Goal: Navigation & Orientation: Find specific page/section

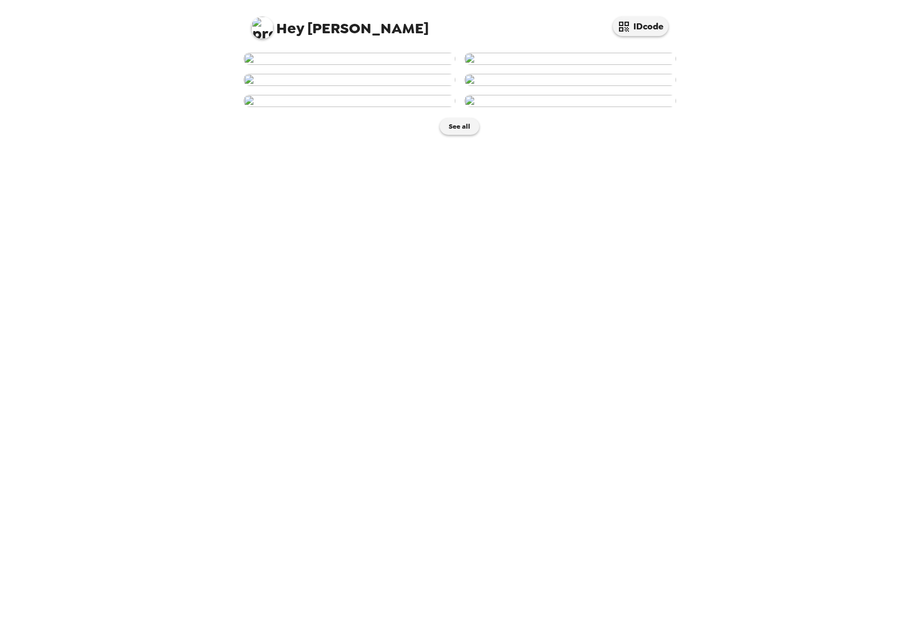
scroll to position [266, 0]
click at [457, 135] on button "See all" at bounding box center [459, 126] width 39 height 17
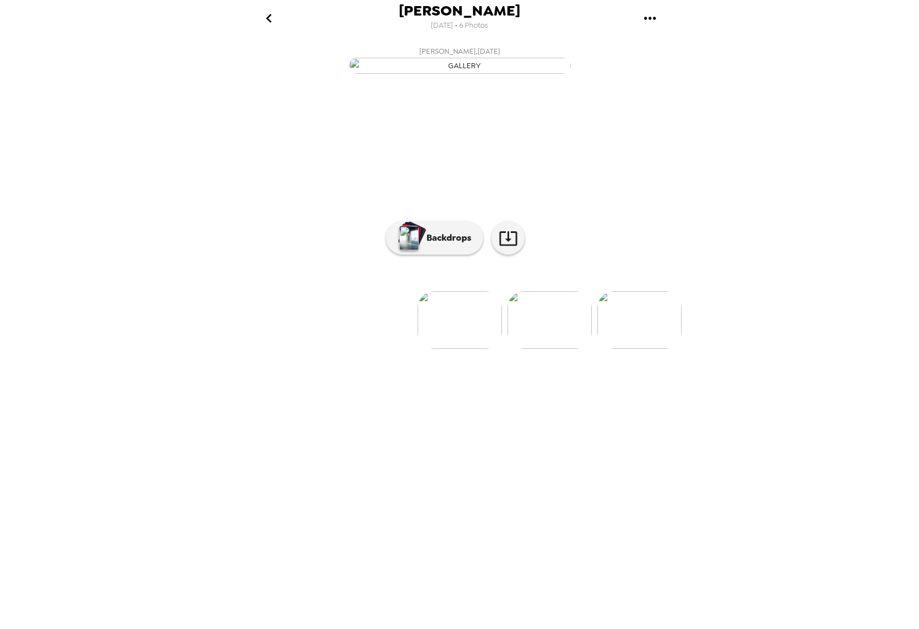
click at [540, 349] on img at bounding box center [549, 320] width 84 height 58
click at [441, 255] on button "Backdrops" at bounding box center [434, 237] width 97 height 33
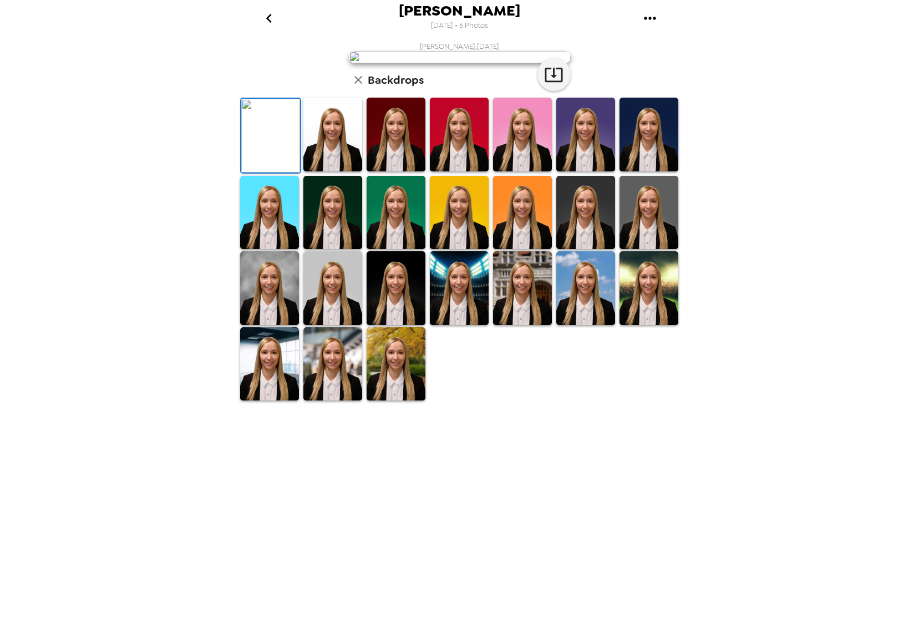
click at [279, 172] on img at bounding box center [270, 136] width 59 height 74
click at [327, 171] on img at bounding box center [332, 135] width 59 height 74
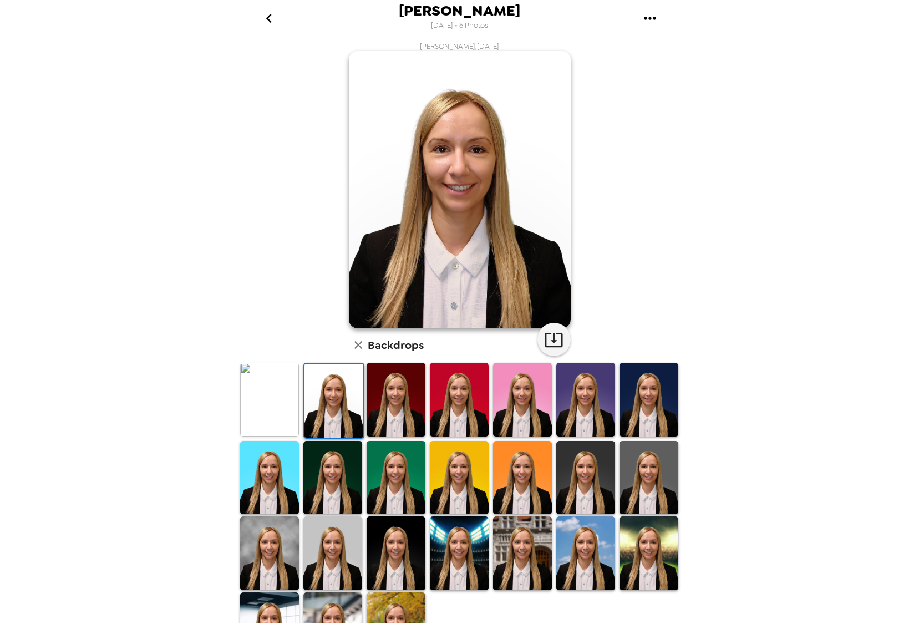
click at [273, 400] on img at bounding box center [269, 400] width 59 height 74
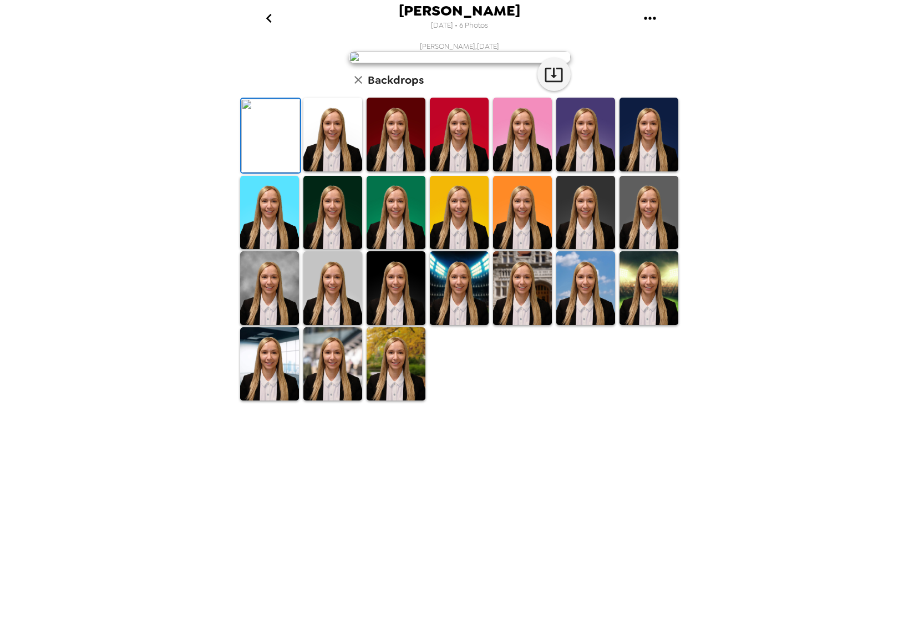
click at [317, 171] on img at bounding box center [332, 135] width 59 height 74
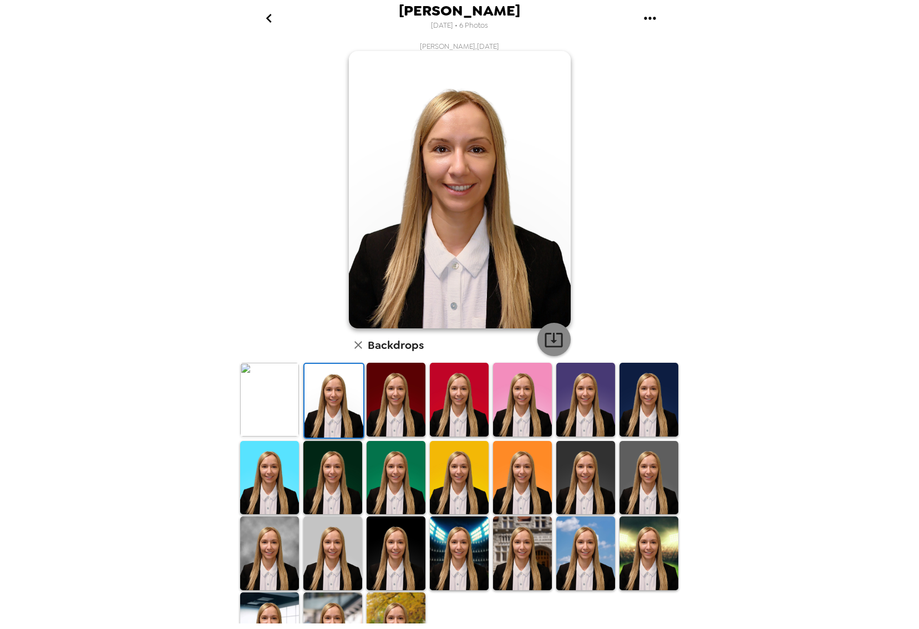
click at [553, 338] on icon "button" at bounding box center [553, 339] width 19 height 19
click at [395, 404] on img at bounding box center [396, 400] width 59 height 74
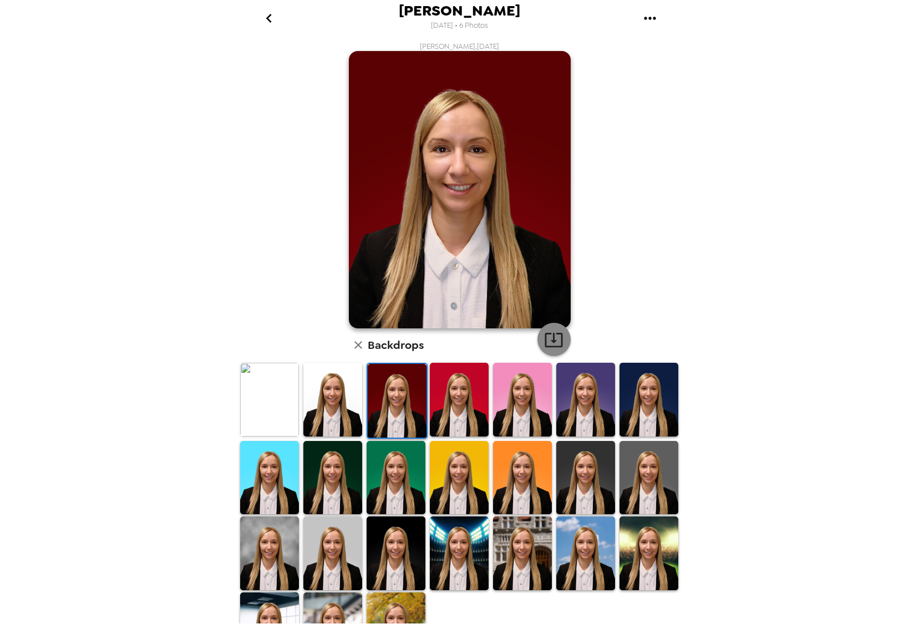
click at [554, 336] on icon "button" at bounding box center [553, 339] width 19 height 19
click at [446, 392] on img at bounding box center [459, 400] width 59 height 74
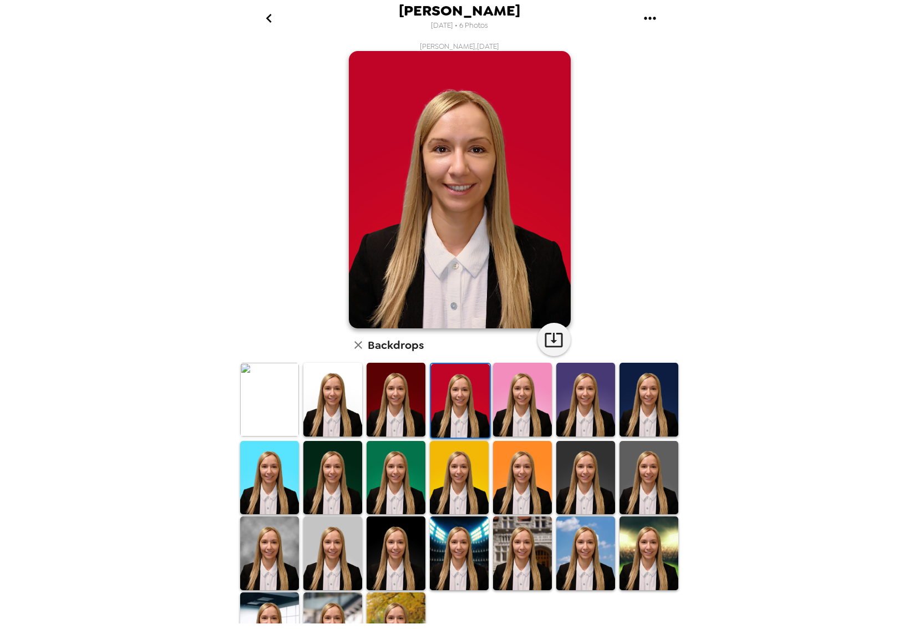
click at [510, 398] on img at bounding box center [522, 400] width 59 height 74
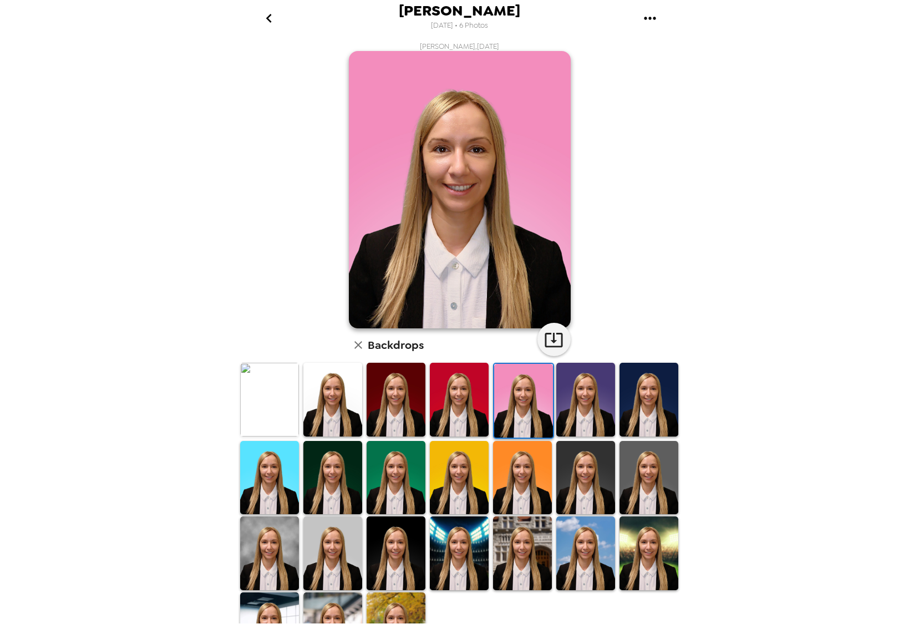
click at [563, 399] on img at bounding box center [585, 400] width 59 height 74
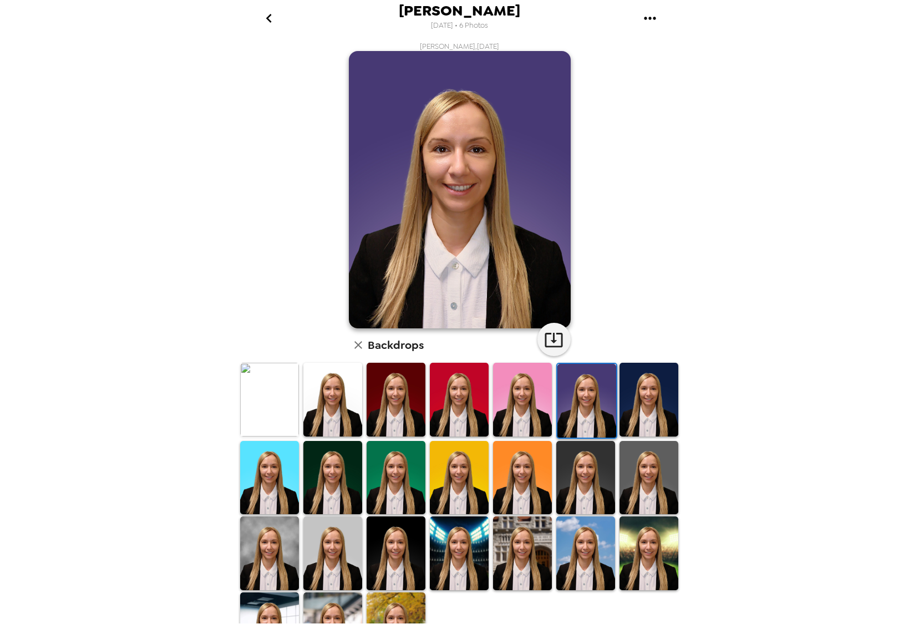
click at [638, 400] on img at bounding box center [649, 400] width 59 height 74
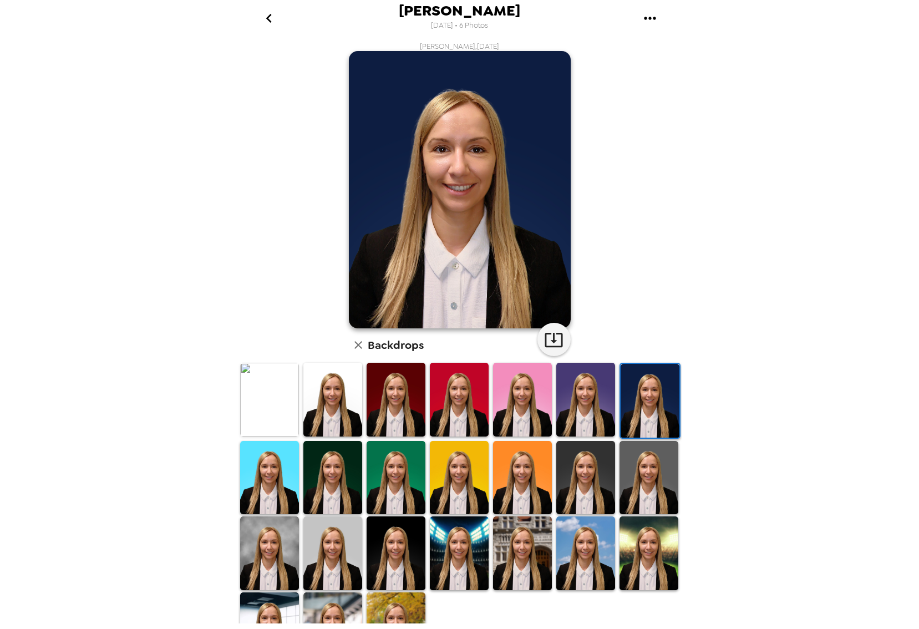
click at [312, 470] on img at bounding box center [332, 478] width 59 height 74
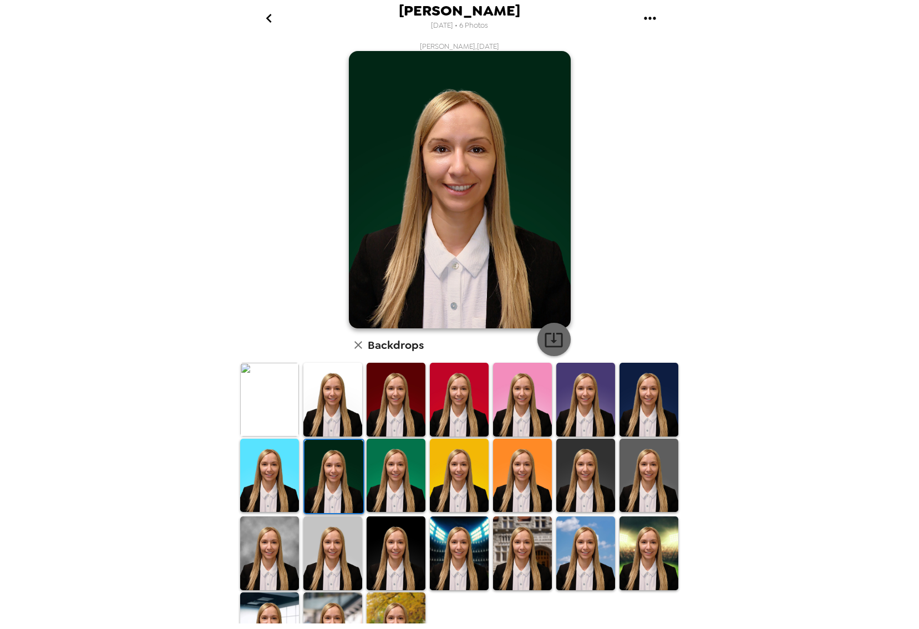
click at [562, 343] on button "button" at bounding box center [553, 339] width 33 height 33
click at [444, 484] on img at bounding box center [459, 476] width 59 height 74
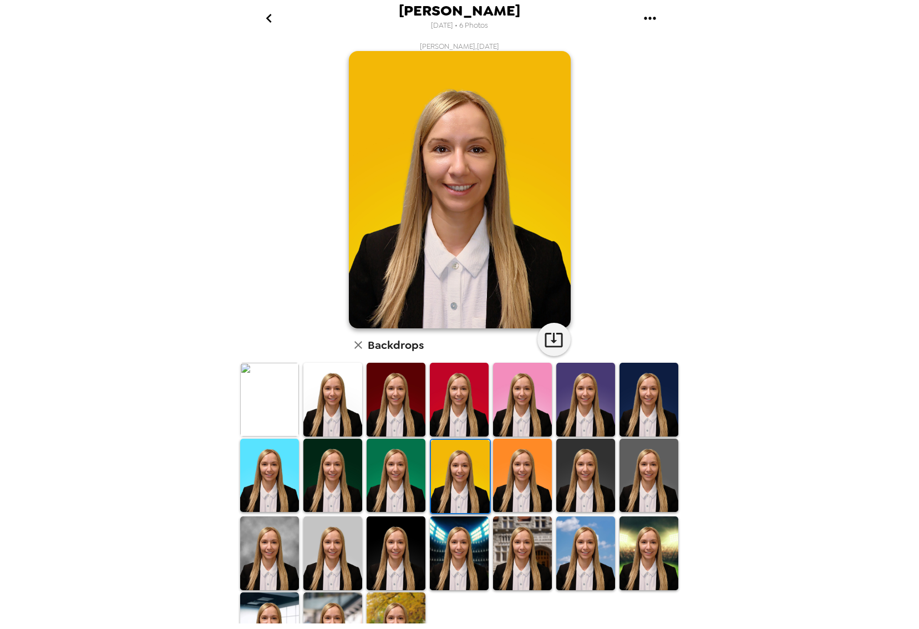
click at [515, 478] on img at bounding box center [522, 476] width 59 height 74
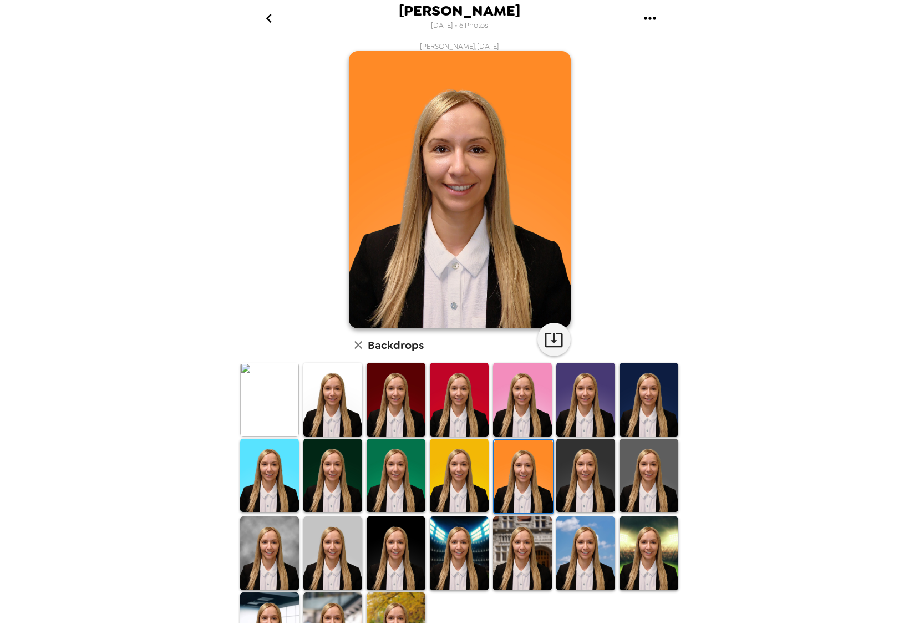
click at [580, 476] on img at bounding box center [585, 476] width 59 height 74
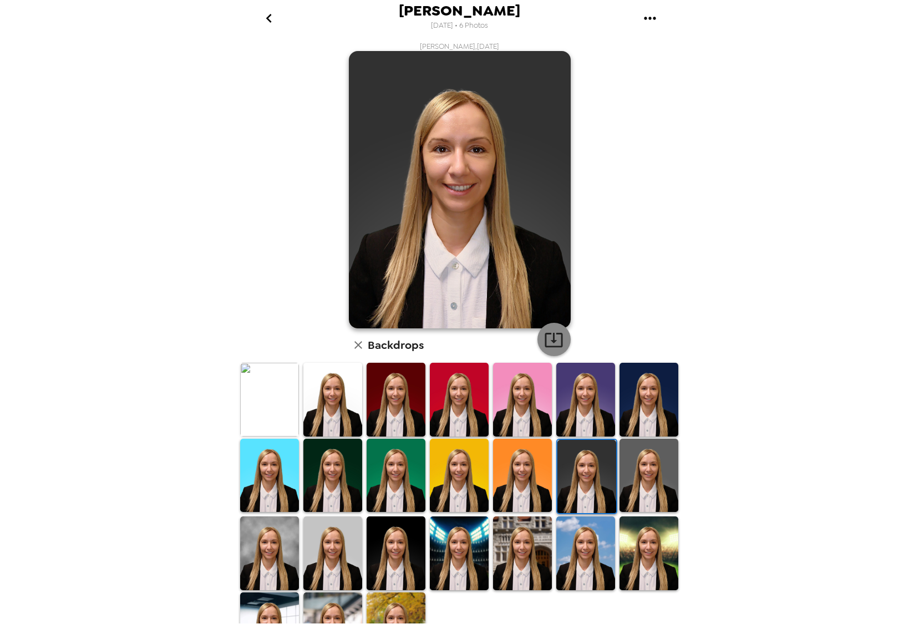
click at [545, 339] on icon "button" at bounding box center [553, 339] width 19 height 19
click at [258, 550] on img at bounding box center [269, 553] width 59 height 74
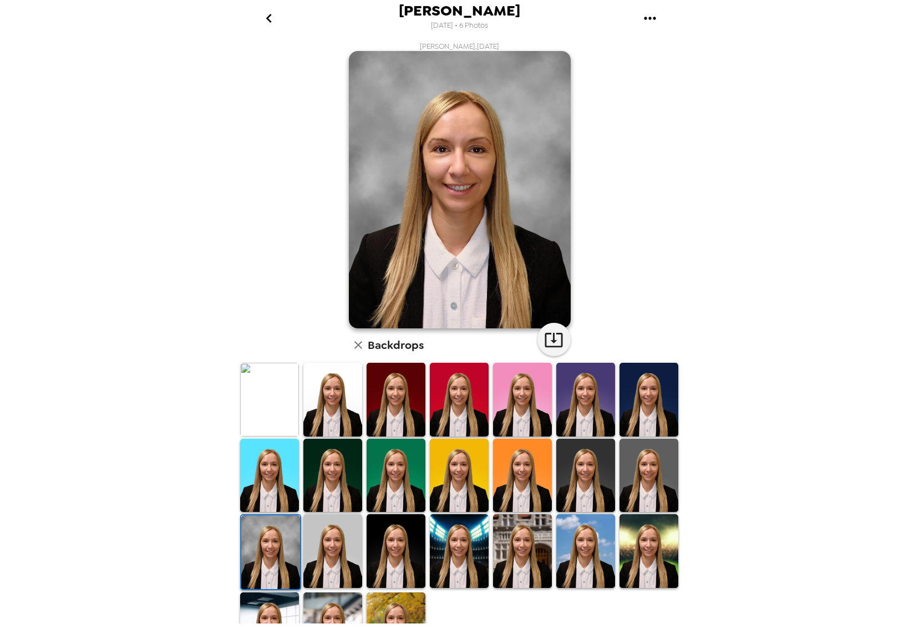
click at [396, 552] on img at bounding box center [396, 551] width 59 height 74
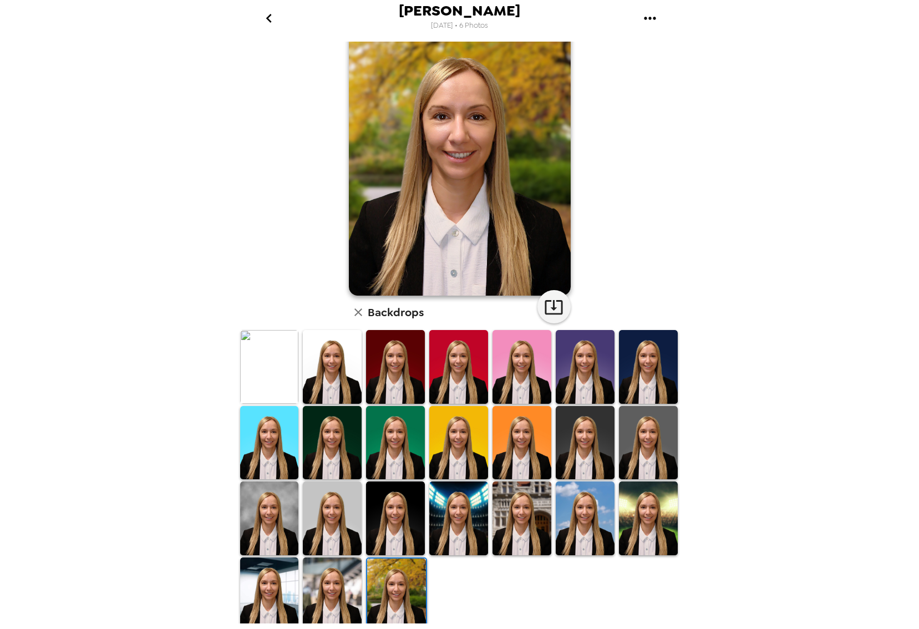
scroll to position [31, 0]
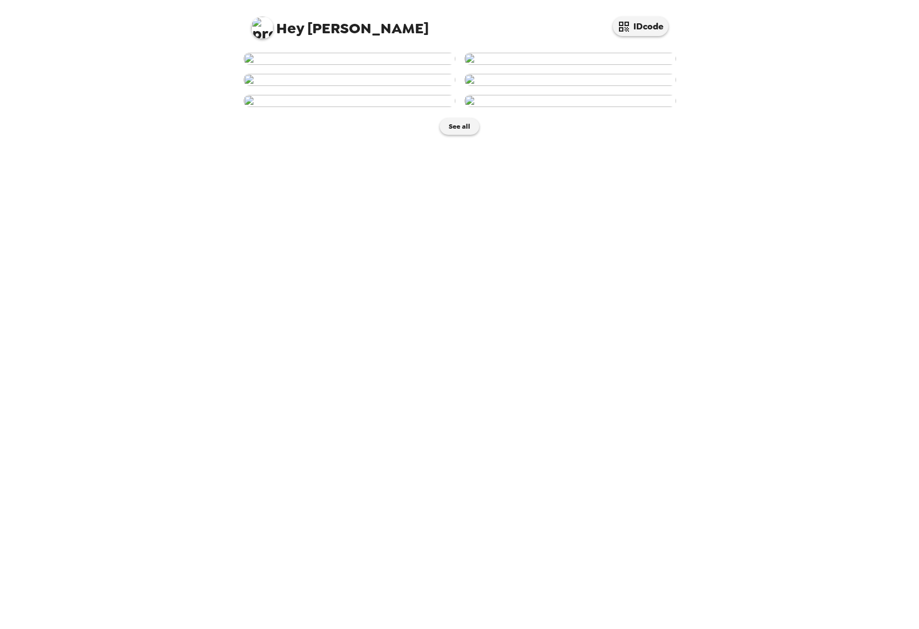
click at [339, 65] on img at bounding box center [349, 59] width 212 height 12
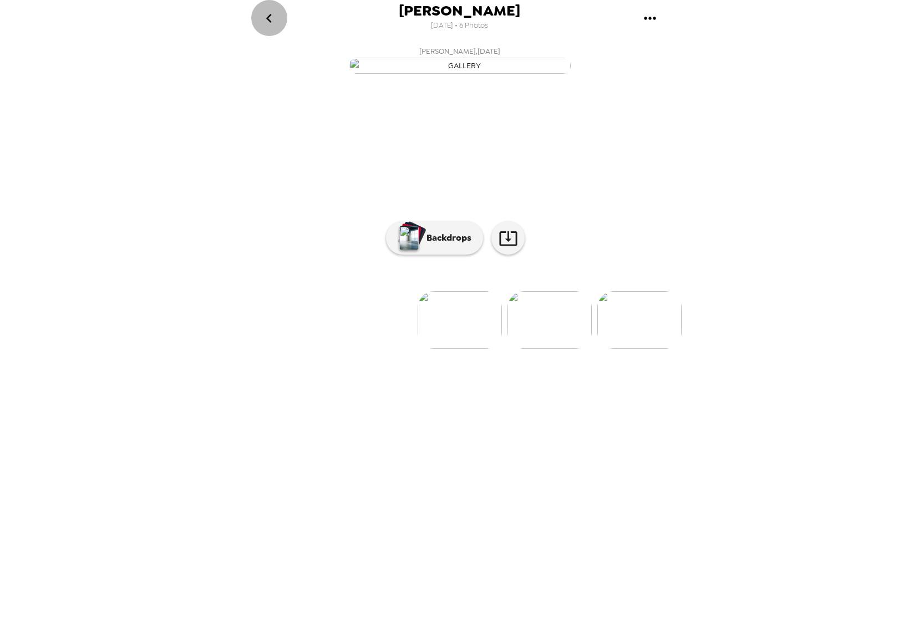
click at [264, 18] on icon "go back" at bounding box center [269, 18] width 18 height 18
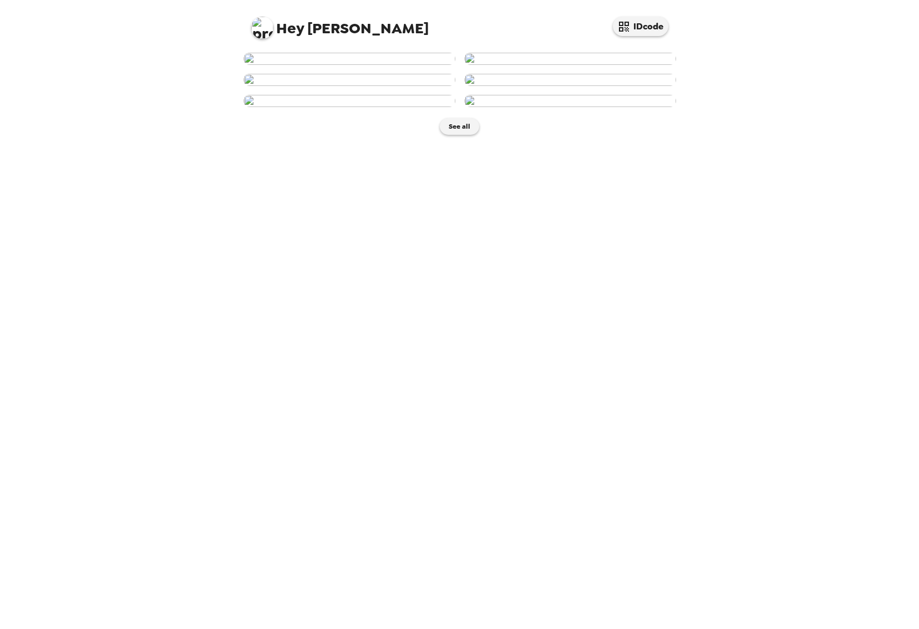
scroll to position [266, 0]
click at [595, 107] on img at bounding box center [570, 101] width 212 height 12
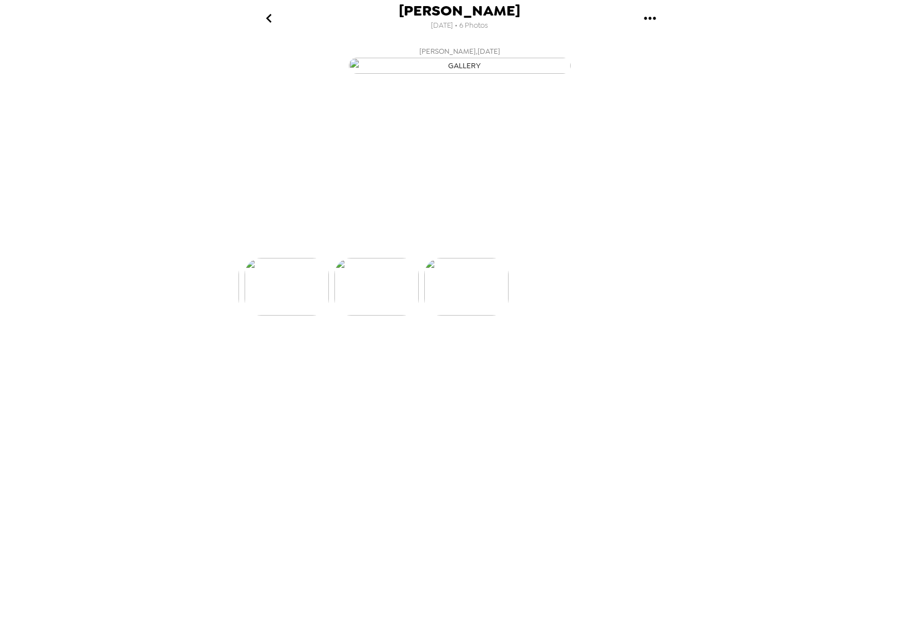
scroll to position [0, 446]
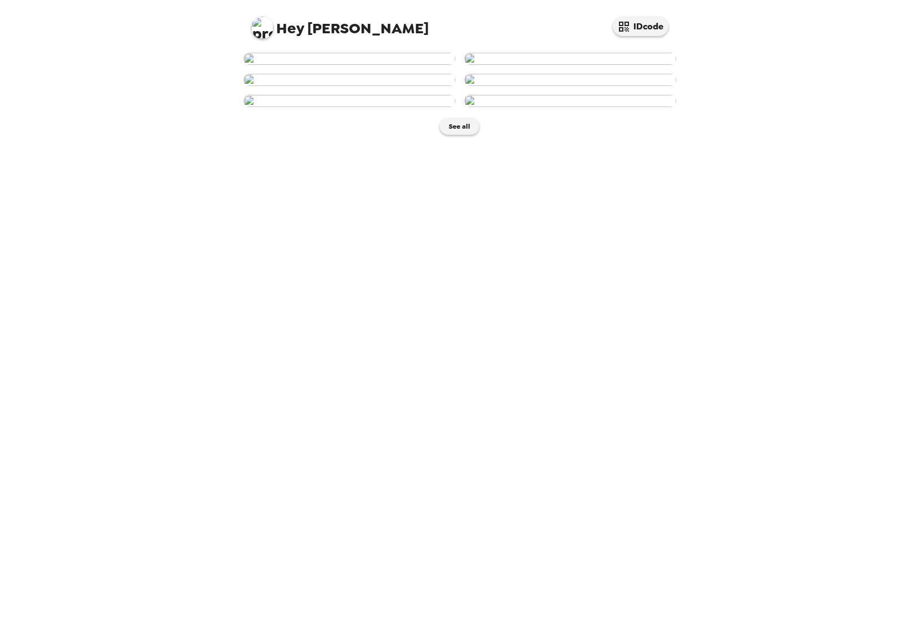
scroll to position [266, 0]
click at [343, 107] on img at bounding box center [349, 101] width 212 height 12
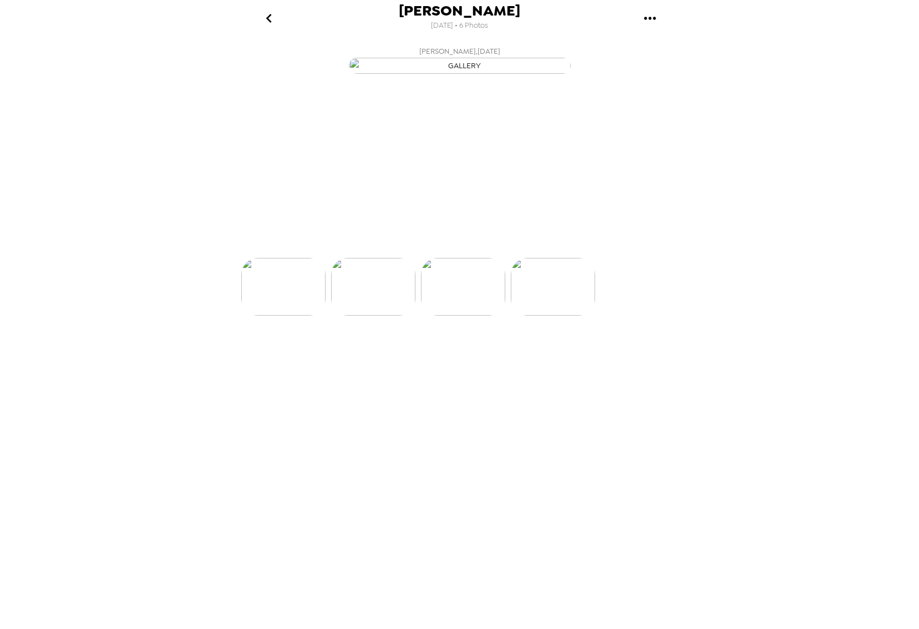
scroll to position [0, 357]
click at [451, 245] on p "Backdrops" at bounding box center [446, 237] width 50 height 13
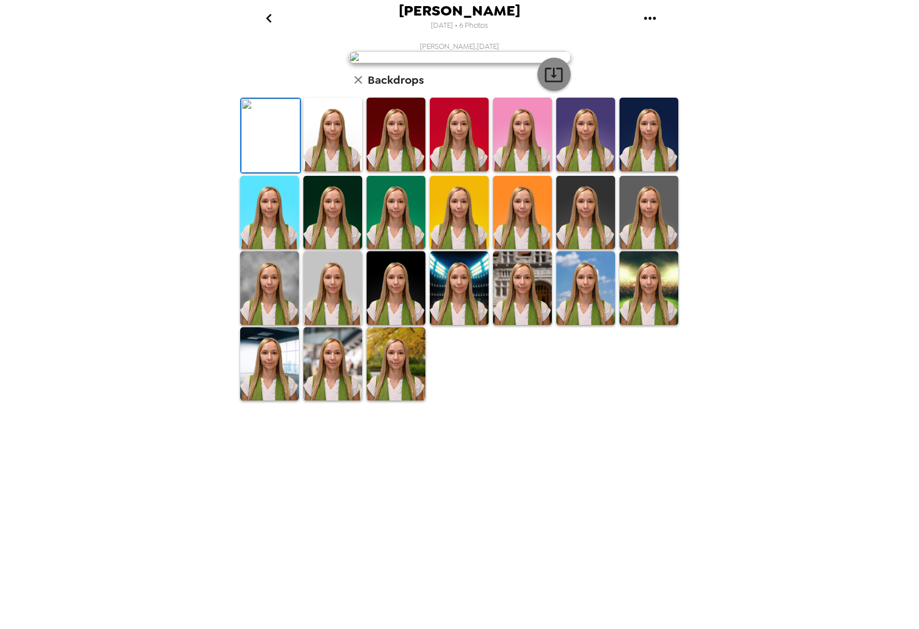
click at [547, 84] on icon "button" at bounding box center [553, 74] width 19 height 19
click at [345, 171] on img at bounding box center [332, 135] width 59 height 74
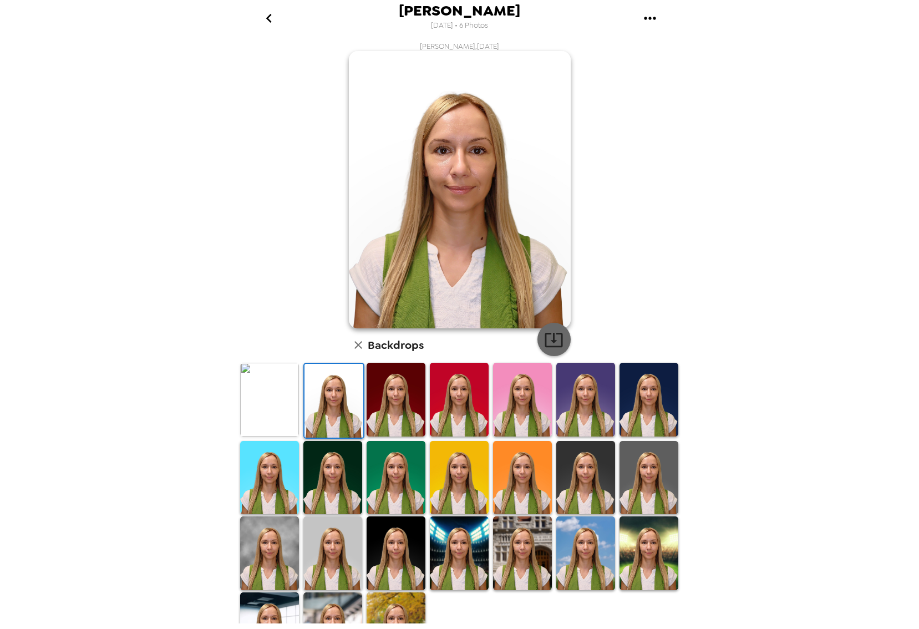
click at [546, 339] on icon "button" at bounding box center [553, 339] width 19 height 19
click at [315, 481] on img at bounding box center [332, 478] width 59 height 74
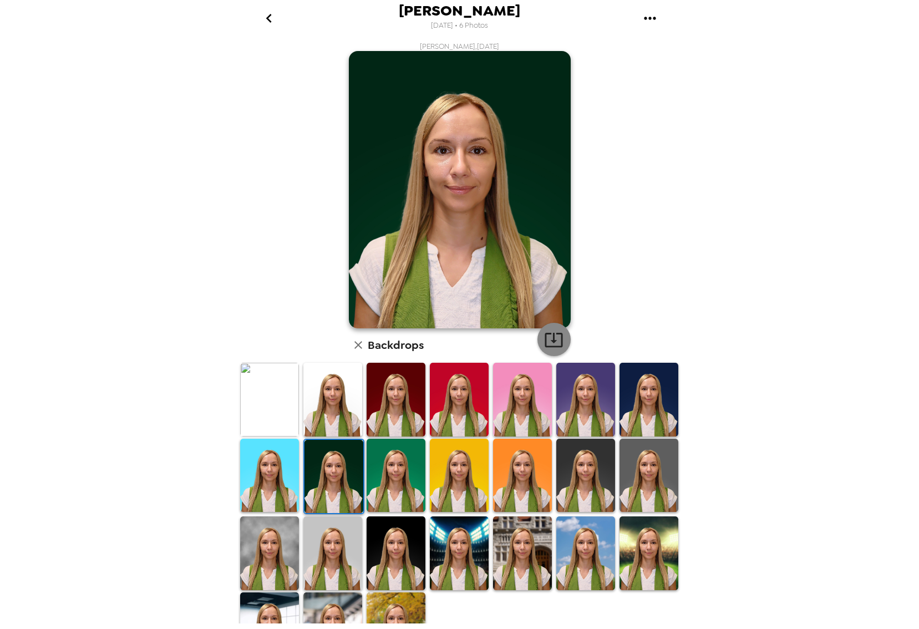
click at [544, 338] on icon "button" at bounding box center [553, 339] width 19 height 19
click at [379, 471] on img at bounding box center [396, 476] width 59 height 74
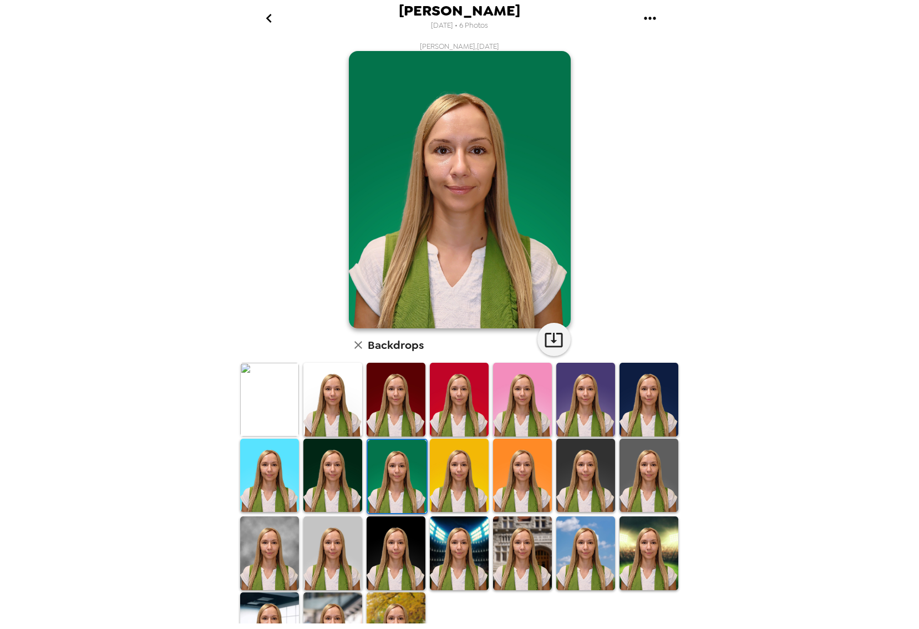
click at [563, 470] on img at bounding box center [585, 476] width 59 height 74
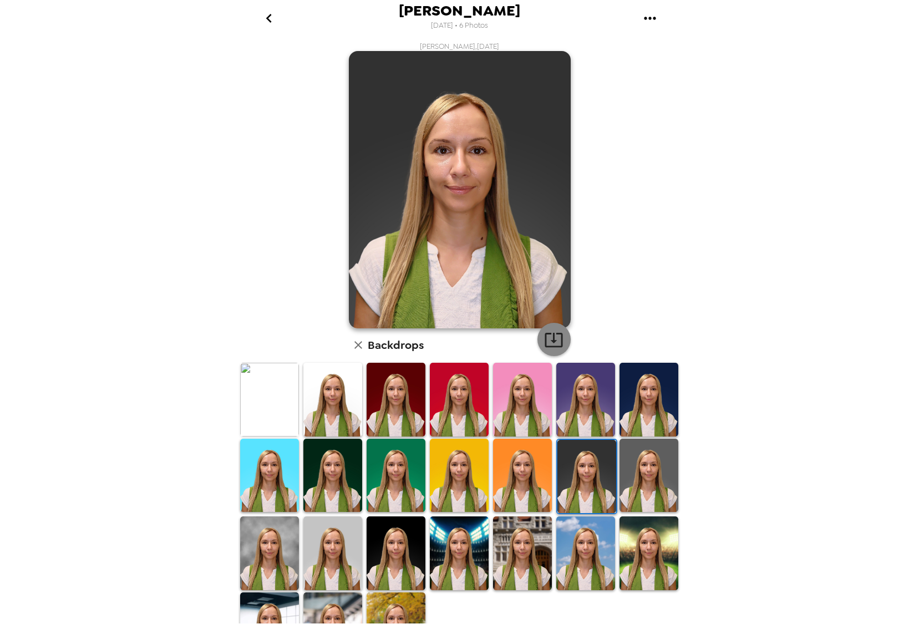
click at [549, 348] on icon "button" at bounding box center [553, 339] width 19 height 19
click at [629, 451] on img at bounding box center [649, 476] width 59 height 74
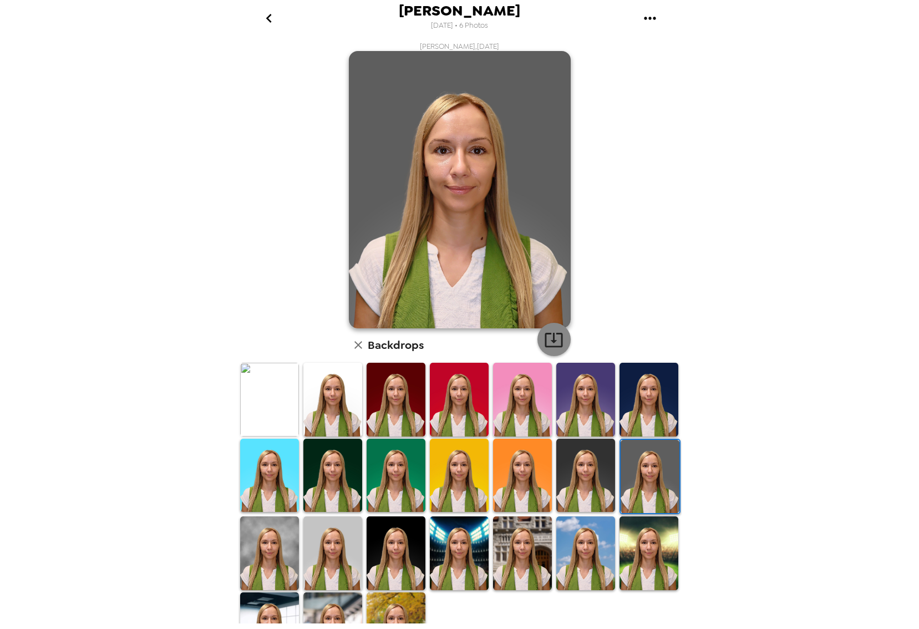
click at [554, 336] on icon "button" at bounding box center [553, 339] width 19 height 19
click at [280, 534] on img at bounding box center [269, 553] width 59 height 74
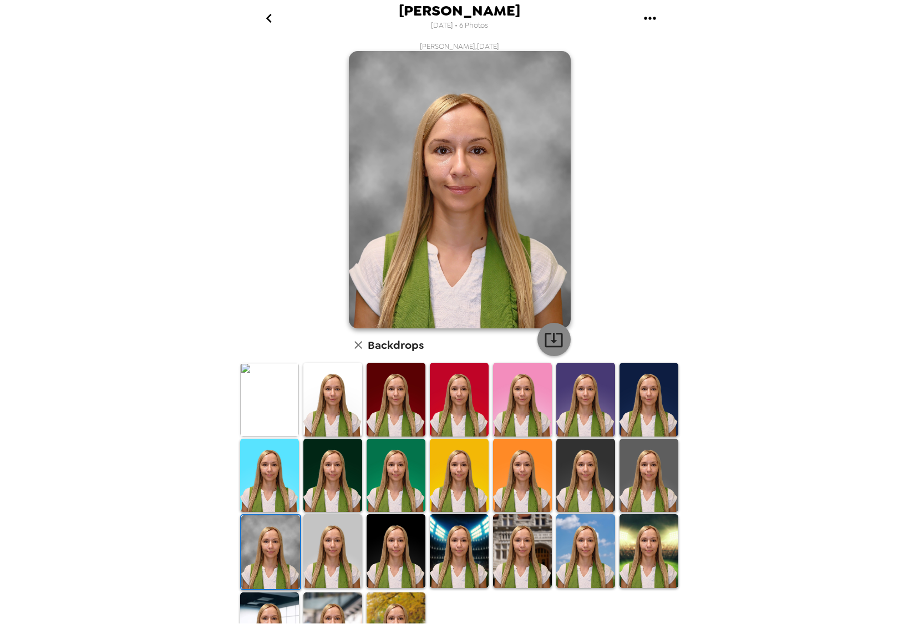
click at [551, 331] on icon "button" at bounding box center [553, 339] width 19 height 19
drag, startPoint x: 325, startPoint y: 557, endPoint x: 481, endPoint y: 342, distance: 266.2
click at [325, 557] on img at bounding box center [332, 551] width 59 height 74
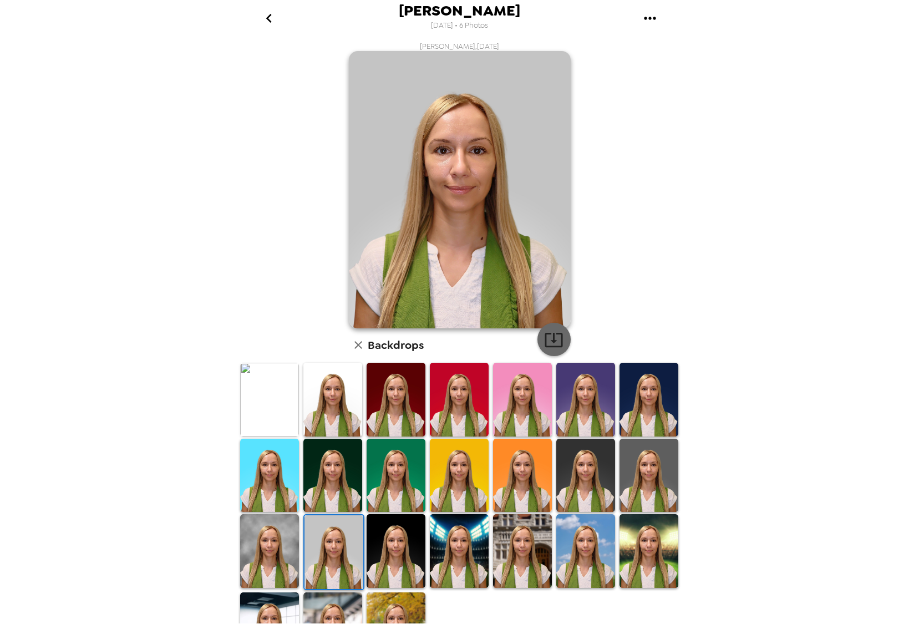
click at [551, 334] on icon "button" at bounding box center [553, 339] width 19 height 19
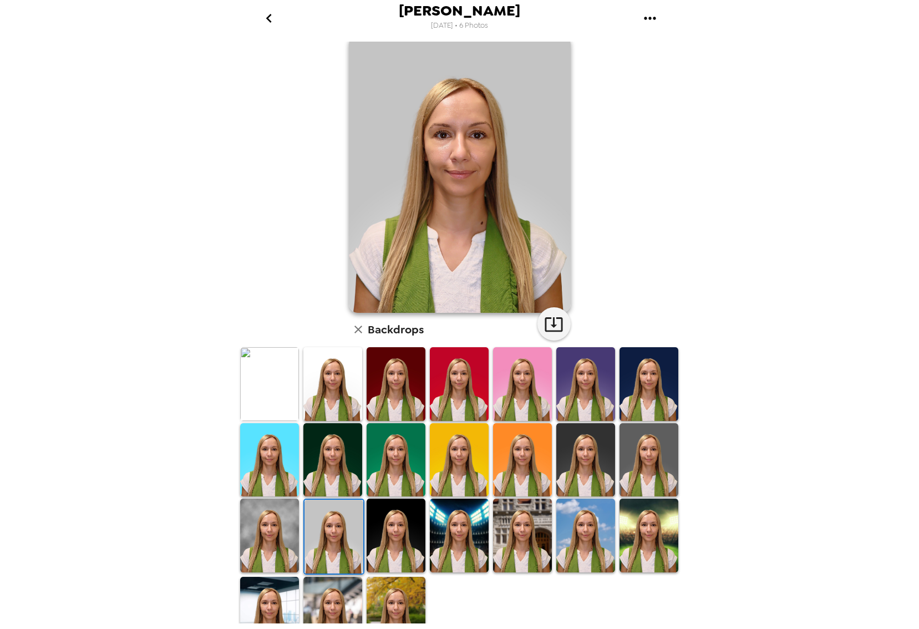
click at [385, 593] on img at bounding box center [396, 614] width 59 height 74
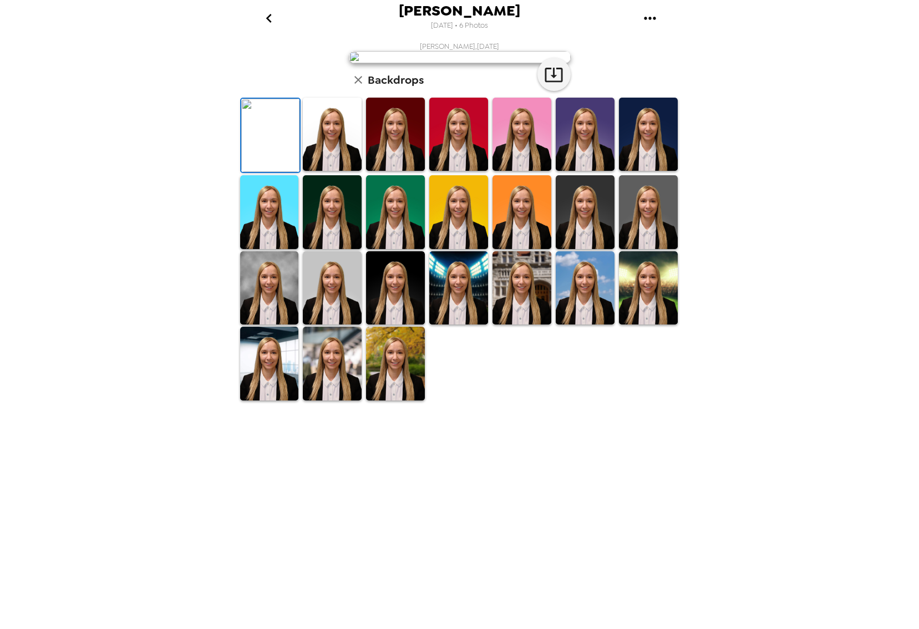
click at [385, 324] on img at bounding box center [395, 287] width 59 height 73
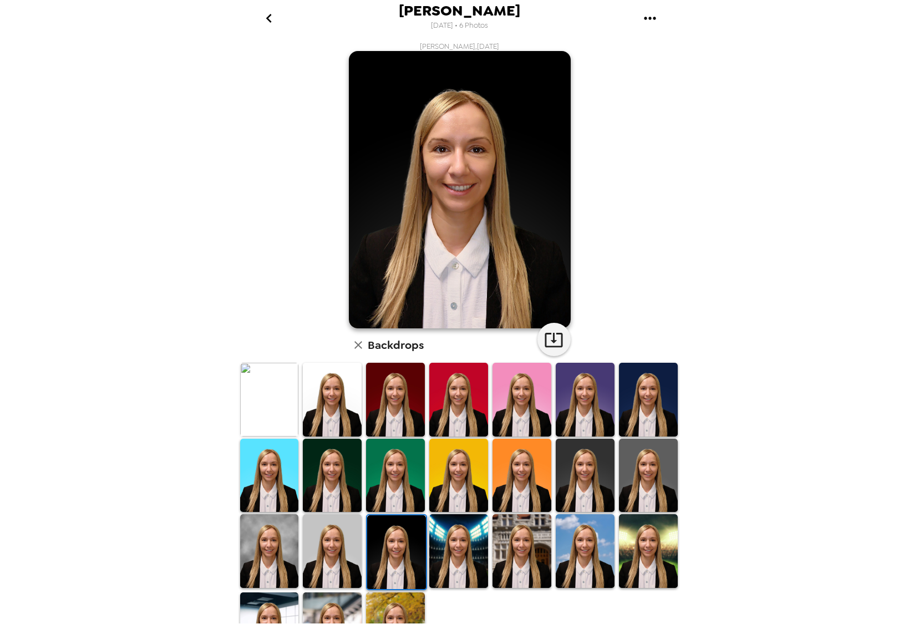
click at [348, 483] on img at bounding box center [332, 475] width 59 height 73
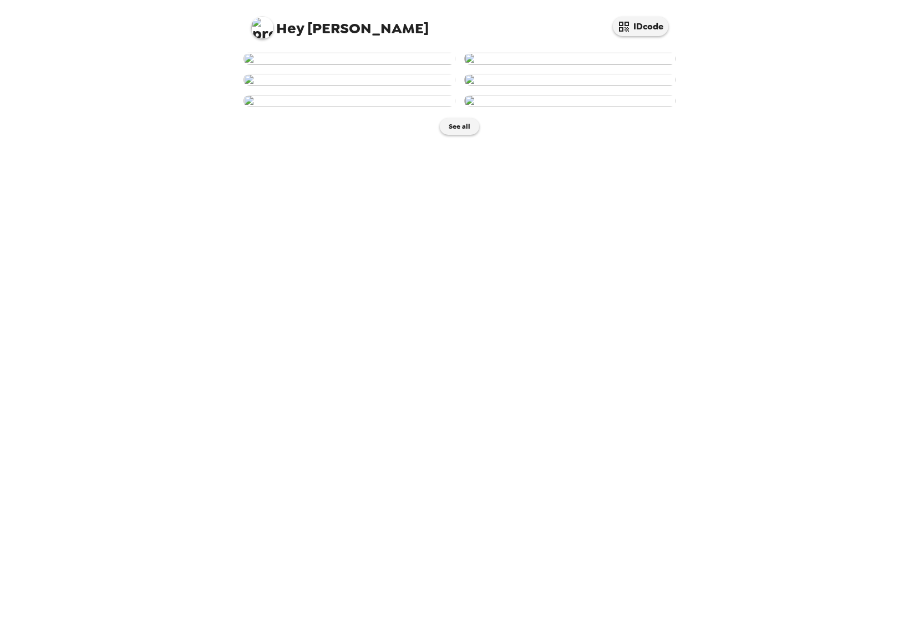
click at [334, 65] on img at bounding box center [349, 59] width 212 height 12
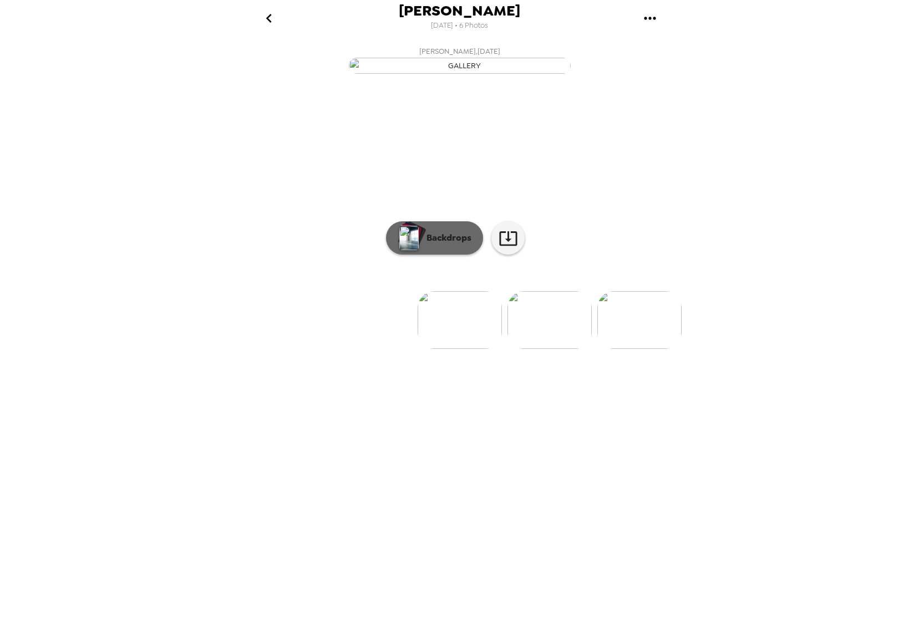
click at [436, 245] on p "Backdrops" at bounding box center [446, 237] width 50 height 13
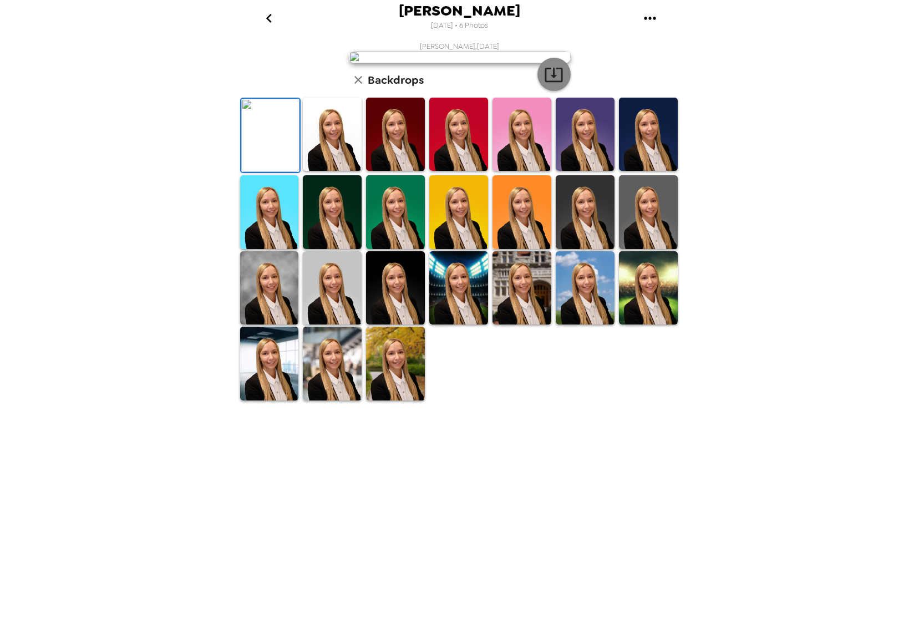
click at [555, 84] on icon "button" at bounding box center [553, 74] width 19 height 19
click at [342, 171] on img at bounding box center [332, 134] width 59 height 73
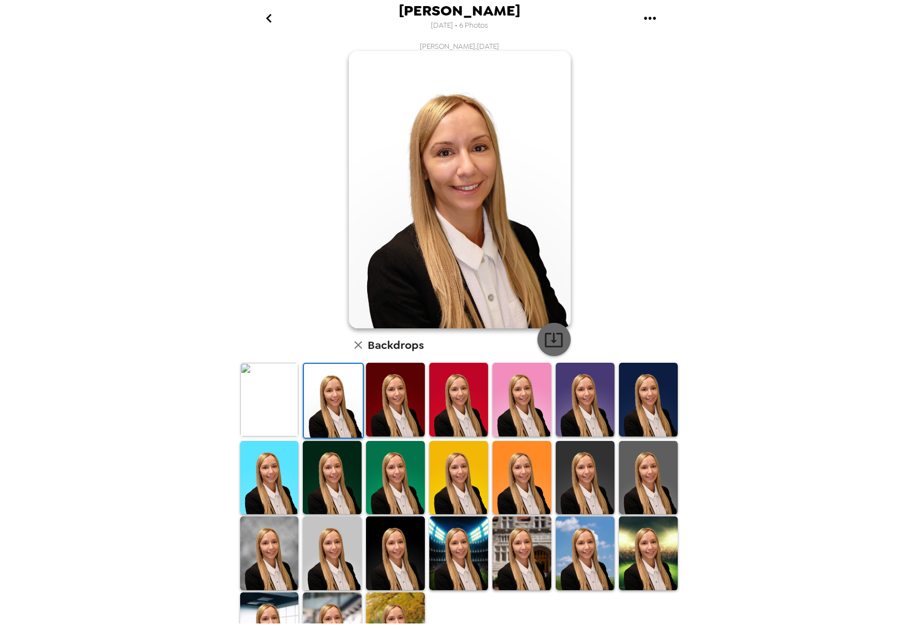
click at [545, 341] on icon "button" at bounding box center [553, 339] width 19 height 19
click at [383, 402] on img at bounding box center [395, 399] width 59 height 73
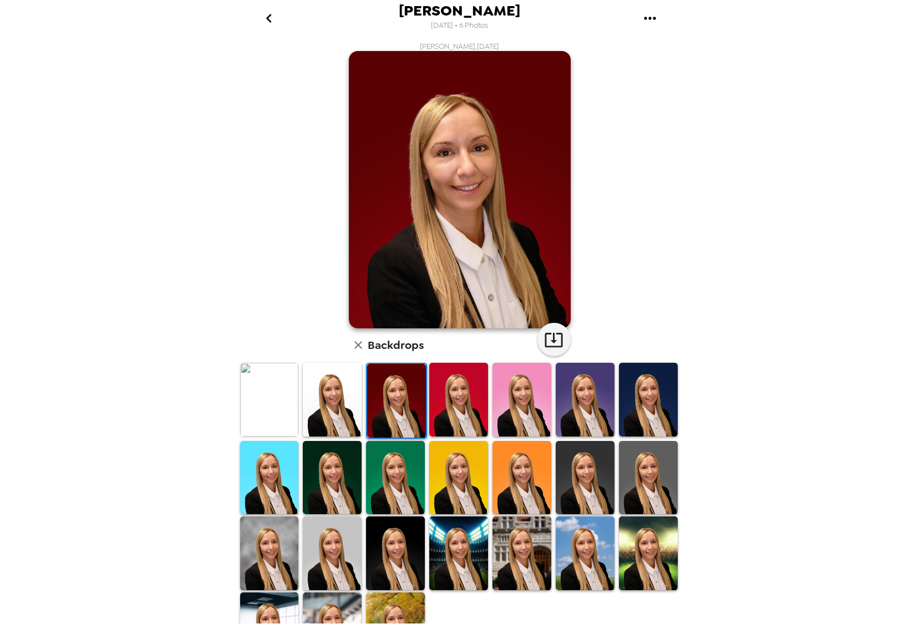
click at [622, 395] on img at bounding box center [648, 399] width 59 height 73
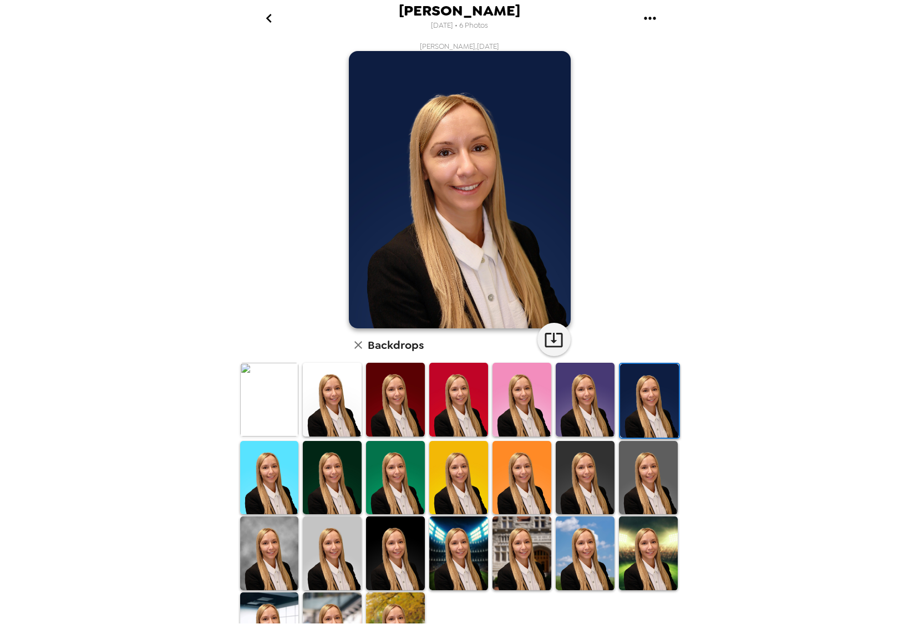
click at [334, 482] on img at bounding box center [332, 477] width 59 height 73
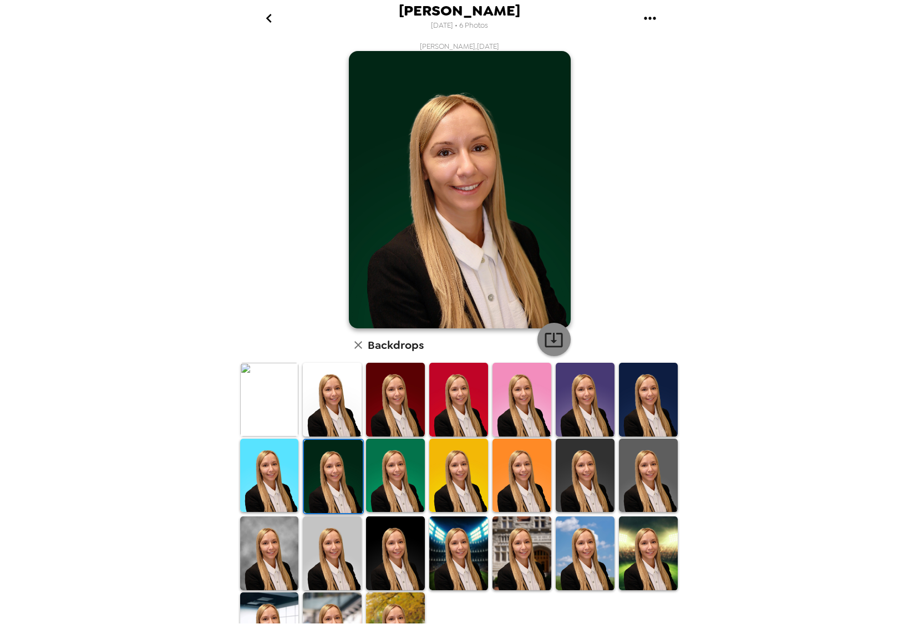
click at [551, 347] on icon "button" at bounding box center [554, 340] width 18 height 14
click at [370, 474] on img at bounding box center [395, 475] width 59 height 73
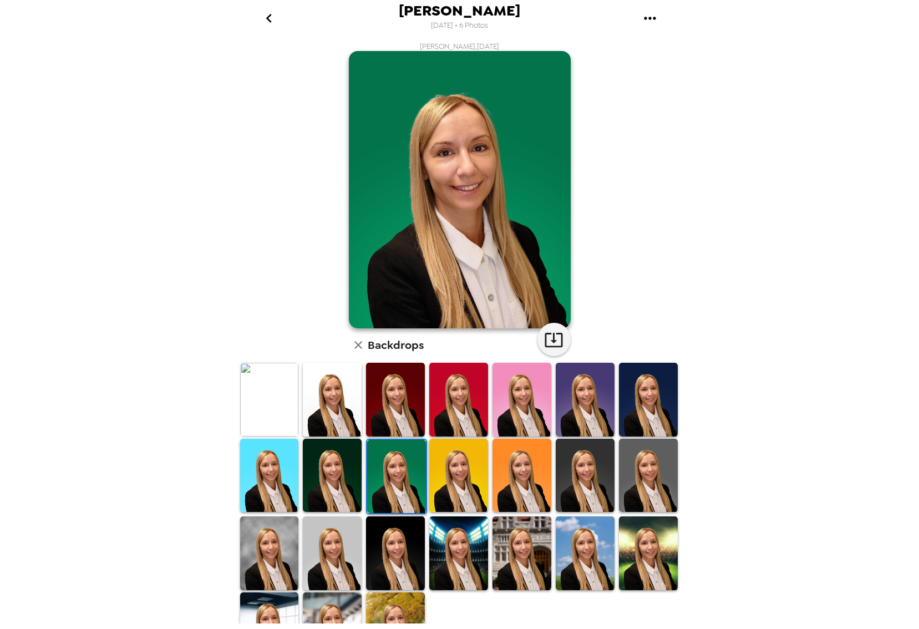
click at [586, 476] on img at bounding box center [585, 475] width 59 height 73
